Goal: Task Accomplishment & Management: Complete application form

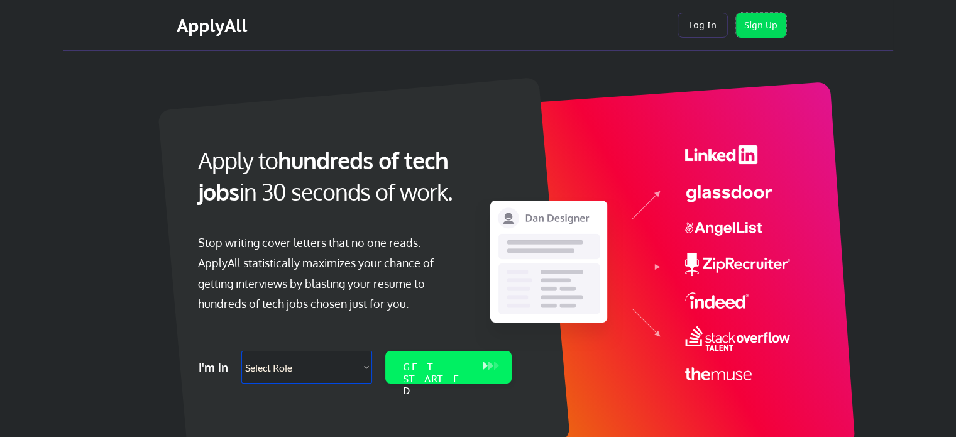
click at [754, 27] on button "Sign Up" at bounding box center [761, 25] width 50 height 25
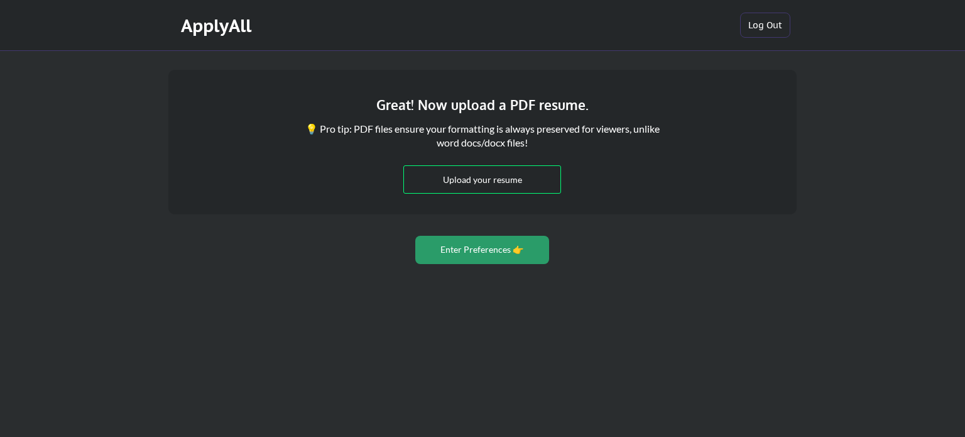
click at [616, 133] on div "💡 Pro tip: PDF files ensure your formatting is always preserved for viewers, un…" at bounding box center [483, 136] width 358 height 28
click at [666, 105] on div "Great! Now upload a PDF resume." at bounding box center [482, 105] width 383 height 20
